Goal: Information Seeking & Learning: Stay updated

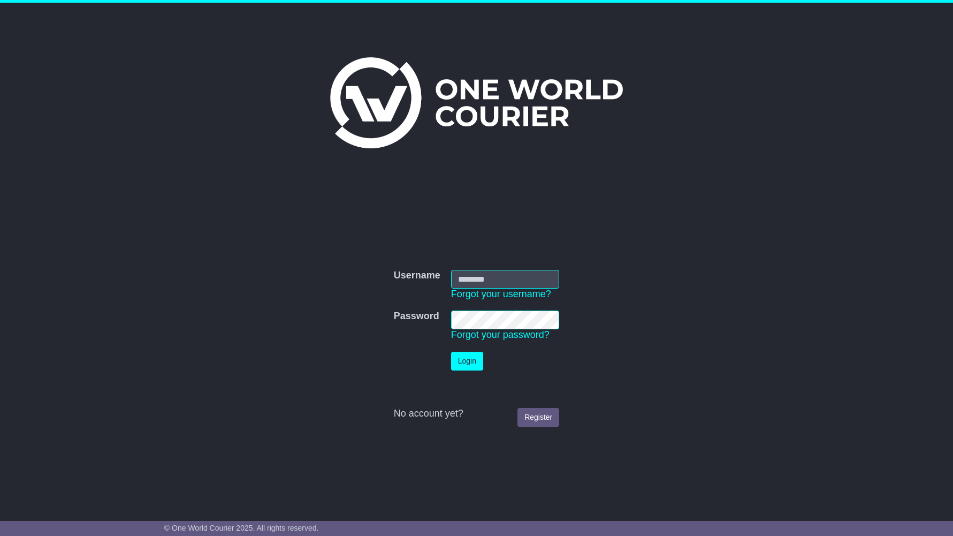
type input "**********"
click at [469, 364] on button "Login" at bounding box center [467, 361] width 32 height 19
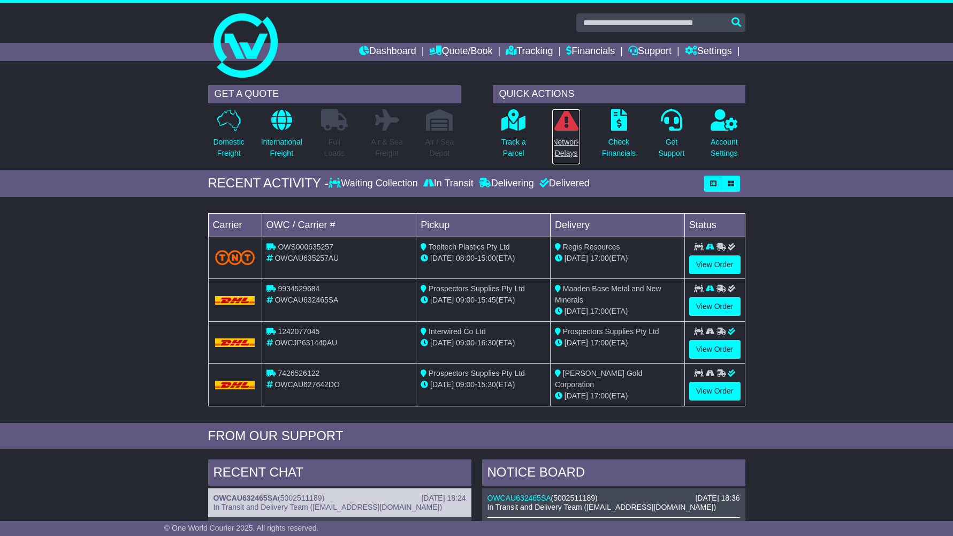
click at [571, 141] on p "Network Delays" at bounding box center [565, 148] width 27 height 22
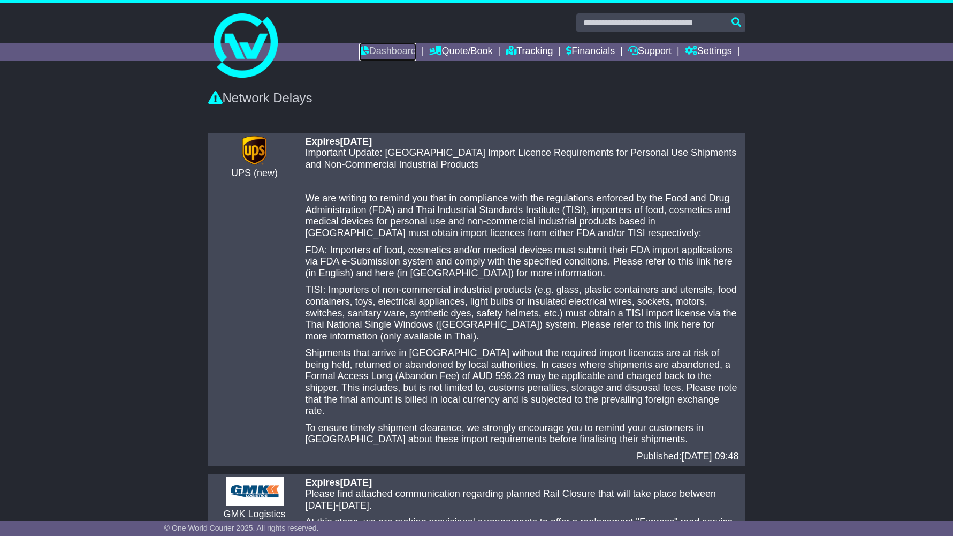
click at [390, 53] on link "Dashboard" at bounding box center [387, 52] width 57 height 18
